Goal: Transaction & Acquisition: Book appointment/travel/reservation

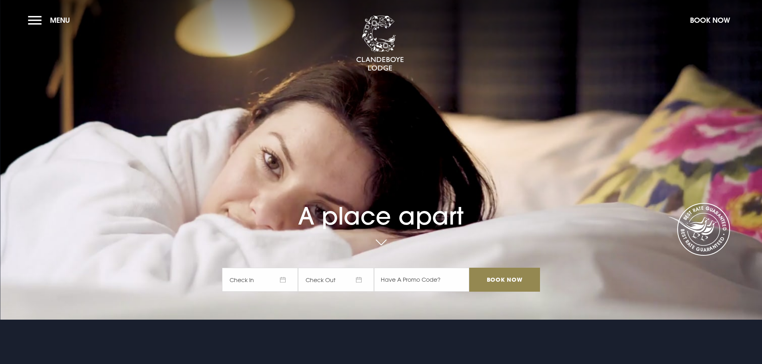
click at [282, 281] on span "Check In" at bounding box center [260, 280] width 76 height 24
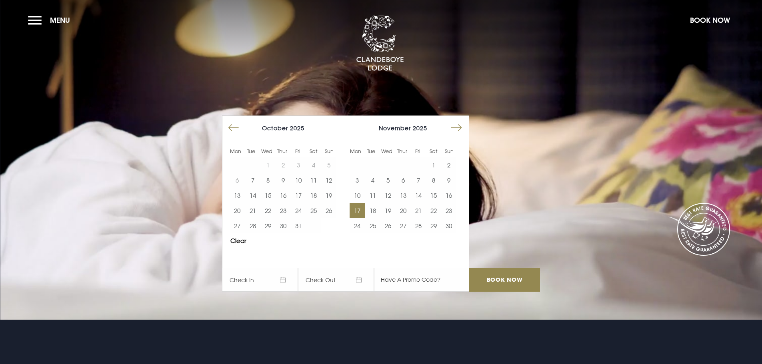
click at [358, 208] on button "17" at bounding box center [357, 210] width 15 height 15
click at [377, 209] on button "18" at bounding box center [372, 210] width 15 height 15
click at [523, 282] on input "Book Now" at bounding box center [504, 280] width 70 height 24
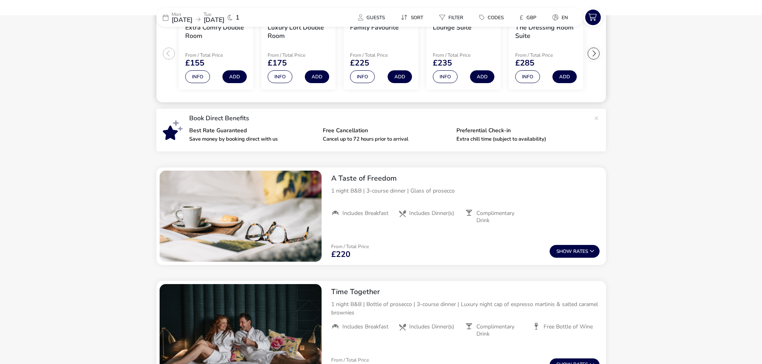
scroll to position [200, 0]
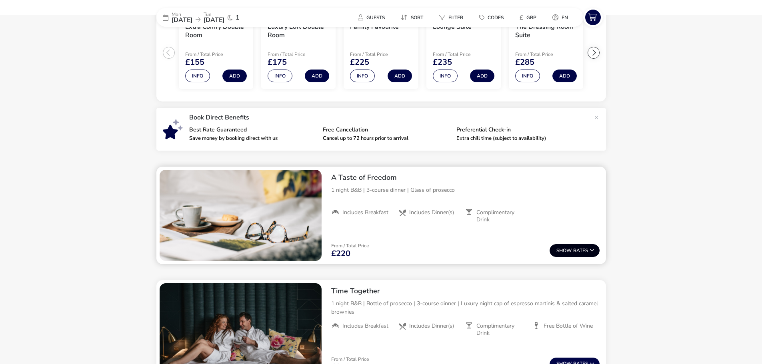
click at [572, 249] on button "Show Rates" at bounding box center [575, 250] width 50 height 13
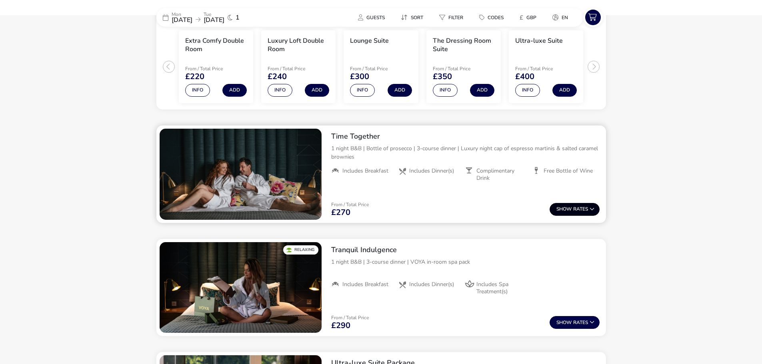
click at [573, 211] on button "Show Rates" at bounding box center [575, 209] width 50 height 13
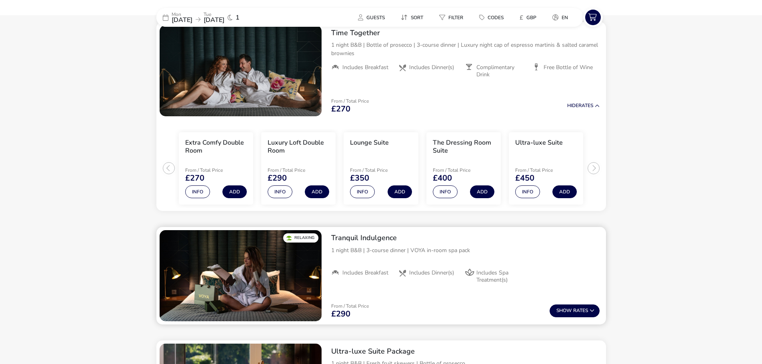
scroll to position [553, 0]
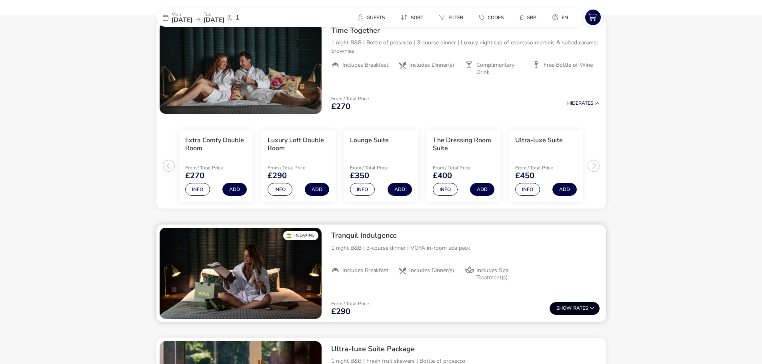
click at [578, 304] on button "Show Rates" at bounding box center [575, 308] width 50 height 13
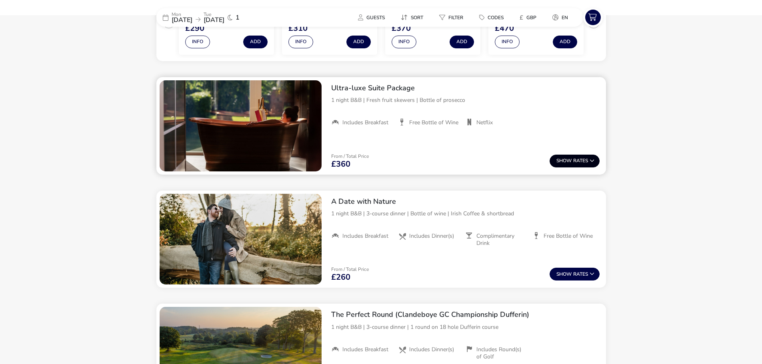
click at [575, 159] on button "Show Rates" at bounding box center [575, 161] width 50 height 13
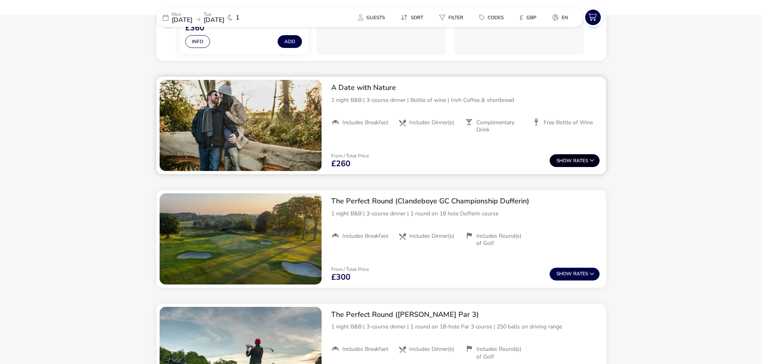
click at [572, 156] on button "Show Rates" at bounding box center [575, 160] width 50 height 13
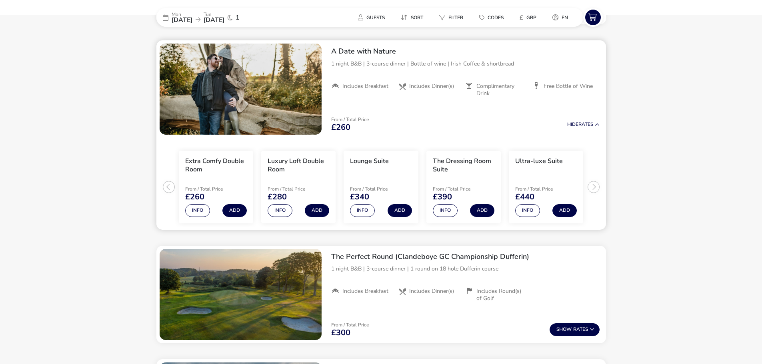
scroll to position [1132, 0]
click at [588, 332] on button "Show Rates" at bounding box center [575, 329] width 50 height 13
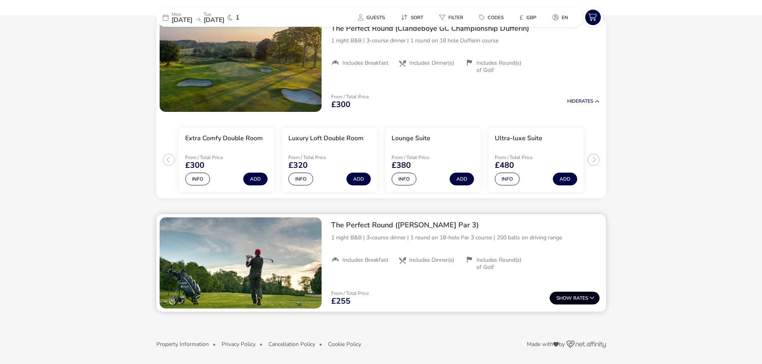
click at [582, 303] on button "Show Rates" at bounding box center [575, 298] width 50 height 13
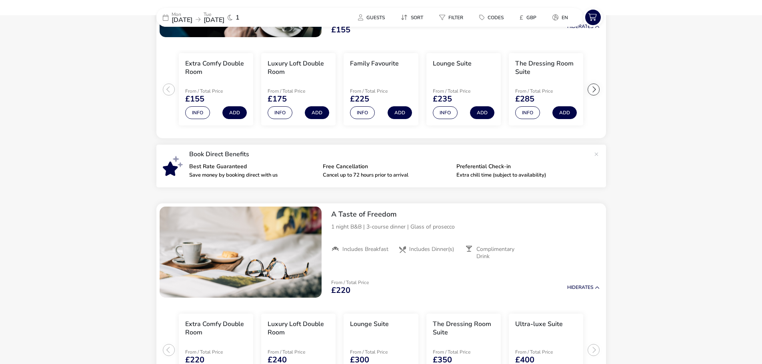
scroll to position [0, 0]
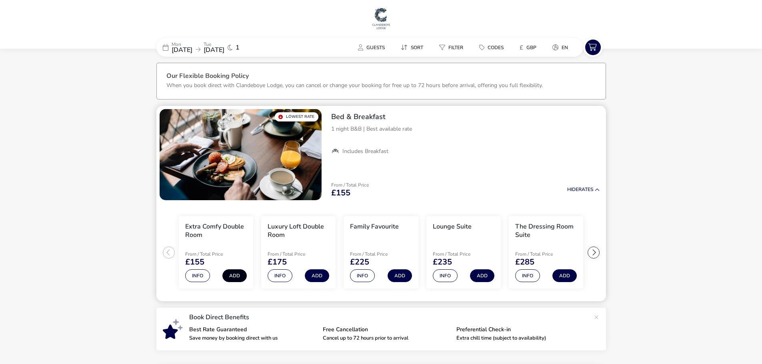
click at [230, 273] on button "Add" at bounding box center [234, 276] width 24 height 13
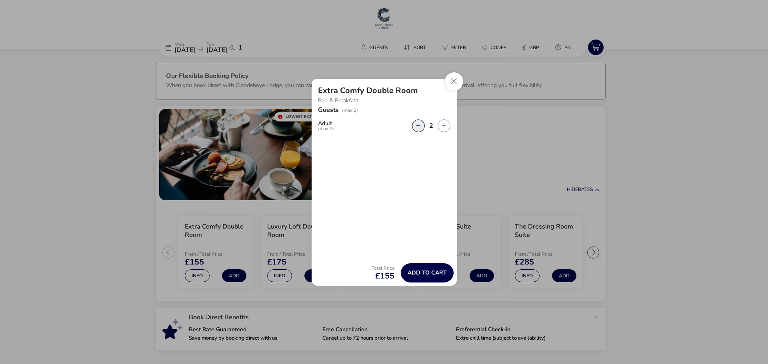
click at [417, 128] on button "button" at bounding box center [418, 126] width 13 height 13
type input "1"
click at [451, 78] on button "Close" at bounding box center [454, 81] width 18 height 18
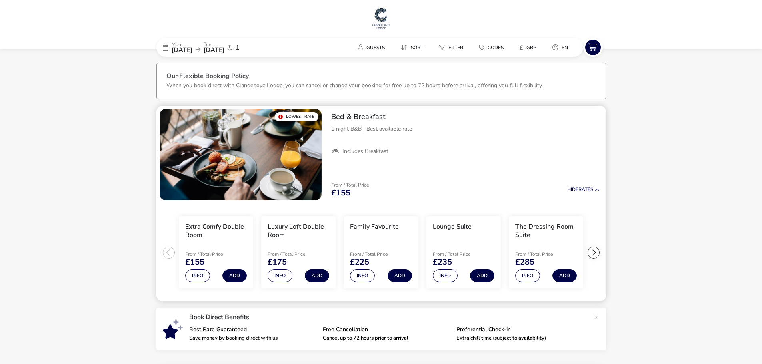
click at [157, 216] on ul "Extra Comfy Double Room From / Total Price £155 Info Add Luxury Loft Double Roo…" at bounding box center [381, 253] width 450 height 98
